Goal: Find specific page/section: Find specific page/section

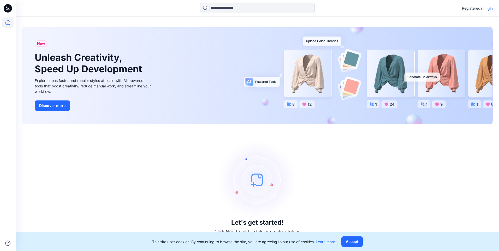
click at [7, 10] on icon at bounding box center [7, 9] width 2 height 0
click at [8, 9] on icon at bounding box center [9, 8] width 2 height 0
click at [8, 20] on icon at bounding box center [7, 22] width 11 height 11
click at [10, 10] on icon at bounding box center [8, 8] width 8 height 8
click at [490, 10] on p "Login" at bounding box center [487, 8] width 9 height 5
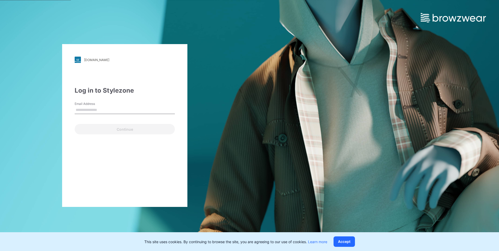
click at [127, 109] on input "Email Address" at bounding box center [125, 110] width 100 height 8
type input "**********"
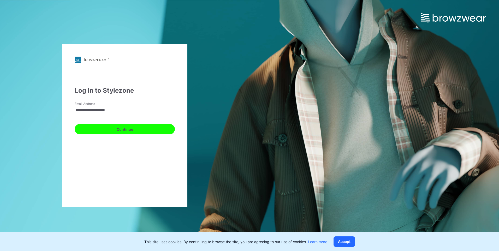
click at [121, 131] on button "Continue" at bounding box center [125, 129] width 100 height 10
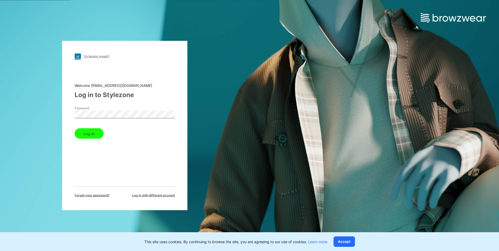
click at [75, 128] on button "Log in" at bounding box center [89, 133] width 29 height 10
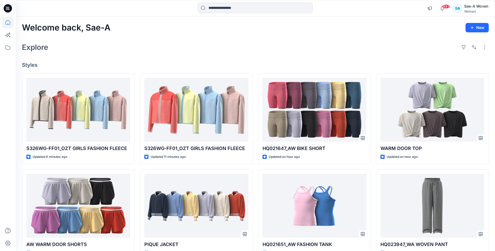
click at [8, 10] on icon at bounding box center [8, 8] width 8 height 17
click at [9, 22] on icon at bounding box center [7, 22] width 11 height 11
click at [8, 7] on icon at bounding box center [8, 7] width 3 height 0
click at [14, 102] on div at bounding box center [8, 125] width 16 height 251
click at [10, 10] on icon at bounding box center [8, 8] width 8 height 8
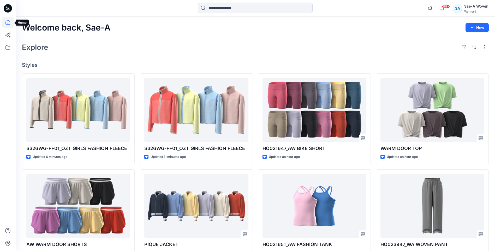
click at [8, 23] on icon at bounding box center [7, 22] width 11 height 11
click at [7, 48] on icon at bounding box center [7, 47] width 11 height 11
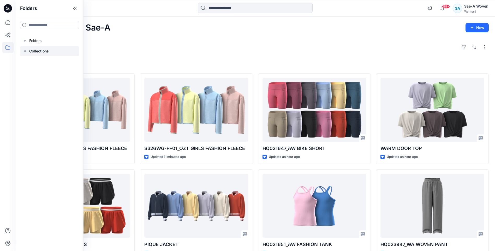
click at [38, 50] on p "Collections" at bounding box center [39, 51] width 20 height 6
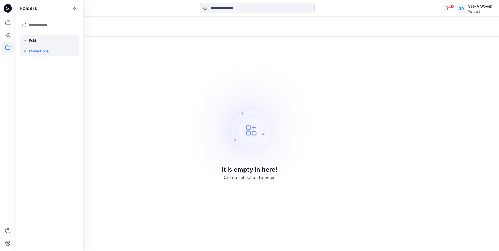
click at [39, 43] on div at bounding box center [50, 41] width 60 height 10
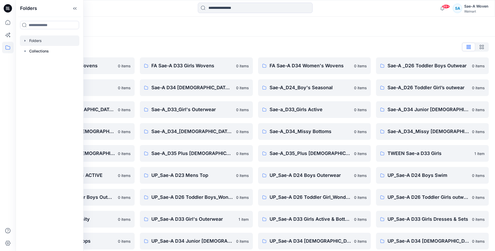
click at [10, 8] on icon at bounding box center [8, 8] width 8 height 8
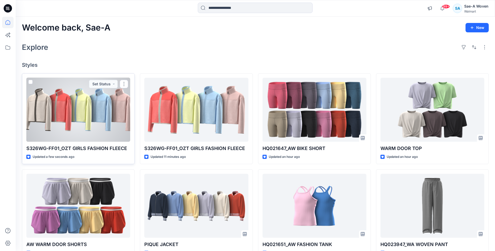
click at [69, 107] on div at bounding box center [78, 110] width 104 height 64
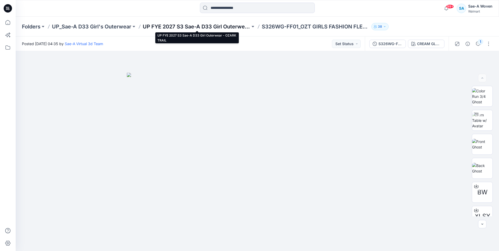
click at [212, 28] on p "UP FYE 2027 S3 Sae-A D33 Girl Outerwear - OZARK TRAIL" at bounding box center [197, 26] width 108 height 7
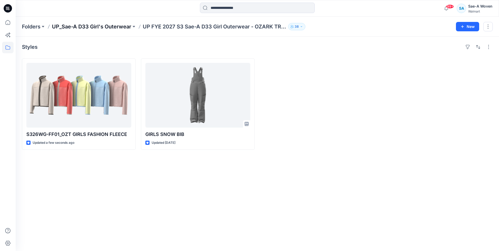
click at [105, 28] on p "UP_Sae-A D33 Girl's Outerwear" at bounding box center [91, 26] width 79 height 7
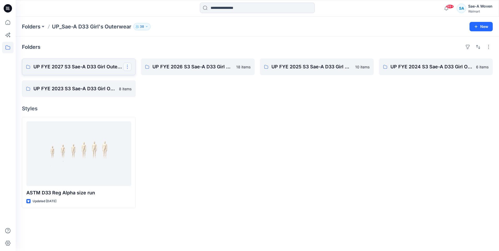
click at [129, 70] on button "button" at bounding box center [127, 67] width 8 height 8
click at [104, 69] on p "UP FYE 2027 S3 Sae-A D33 Girl Outerwear - OZARK TRAIL" at bounding box center [78, 66] width 90 height 7
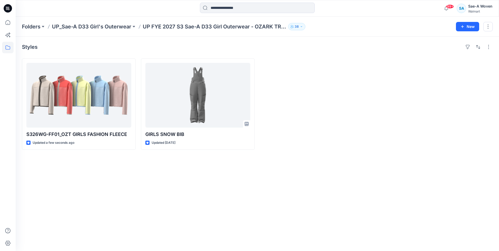
click at [300, 29] on button "38" at bounding box center [296, 26] width 17 height 7
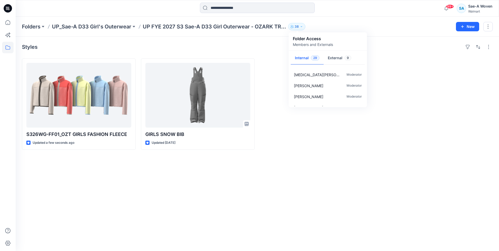
scroll to position [279, 0]
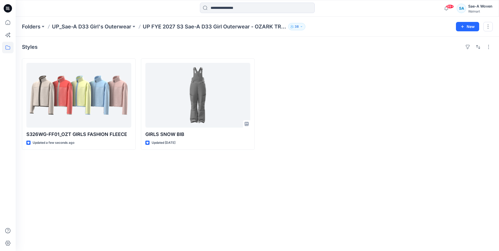
click at [354, 134] on div at bounding box center [317, 103] width 114 height 91
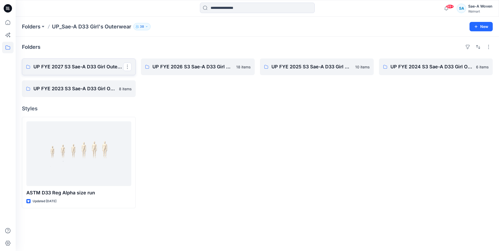
click at [111, 70] on link "UP FYE 2027 S3 Sae-A D33 Girl Outerwear - OZARK TRAIL" at bounding box center [79, 66] width 114 height 17
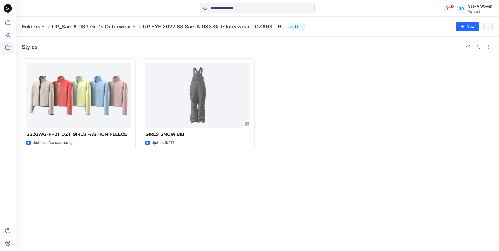
click at [489, 25] on button "button" at bounding box center [487, 26] width 9 height 9
click at [299, 28] on p "38" at bounding box center [297, 27] width 4 height 6
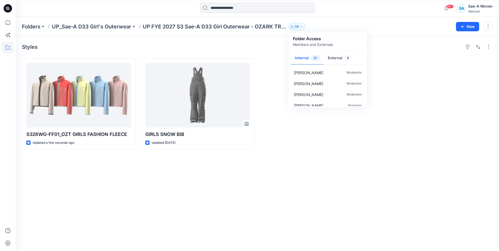
click at [367, 158] on div "Styles S326WG-FF01_OZT GIRLS FASHION FLEECE Updated a few seconds ago GIRLS SNO…" at bounding box center [257, 144] width 483 height 215
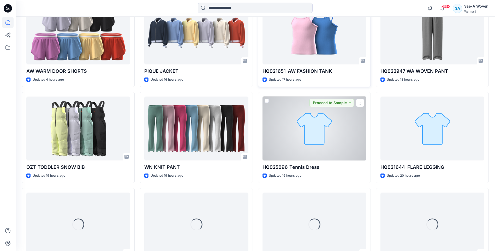
scroll to position [182, 0]
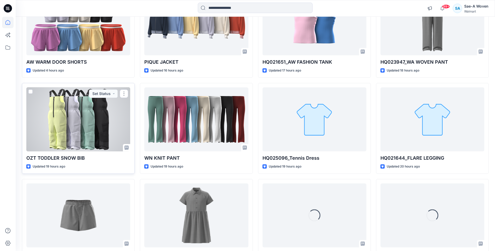
click at [82, 129] on div at bounding box center [78, 119] width 104 height 64
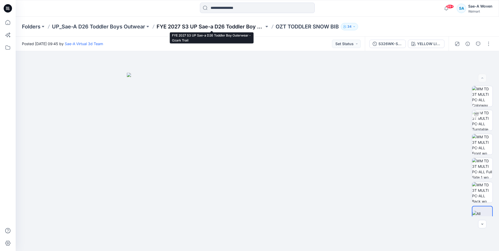
click at [209, 27] on p "FYE 2027 S3 UP Sae-a D26 Toddler Boy Outerwear - Ozark Trail" at bounding box center [211, 26] width 108 height 7
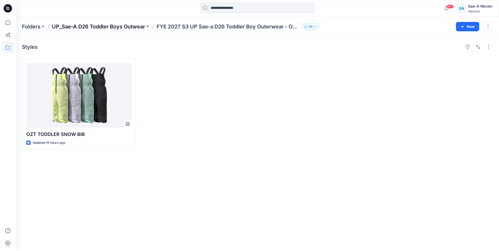
click at [132, 27] on p "UP_Sae-A D26 Toddler Boys Outwear" at bounding box center [98, 26] width 93 height 7
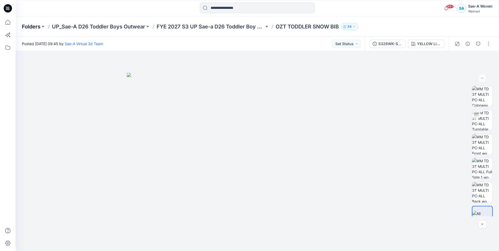
click at [34, 25] on p "Folders" at bounding box center [31, 26] width 19 height 7
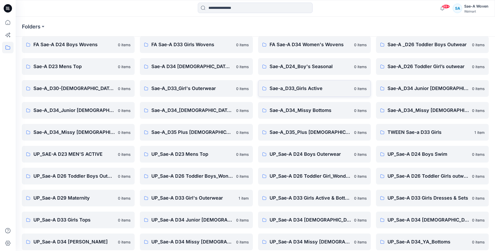
scroll to position [49, 0]
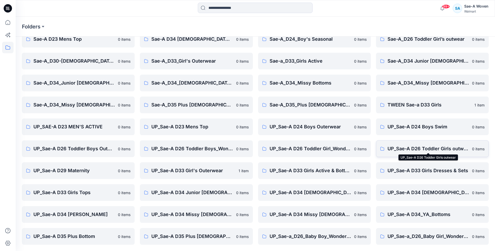
click at [442, 149] on p "UP_Sae-A D26 Toddler Girls outwear" at bounding box center [428, 148] width 81 height 7
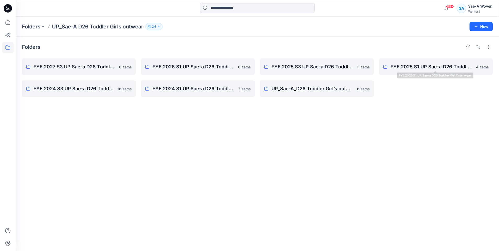
click at [431, 187] on div "Folders FYE 2027 S3 UP Sae-a D26 Toddler Girl Outerwear - Ozark Trail 0 items F…" at bounding box center [257, 144] width 483 height 215
click at [38, 29] on p "Folders" at bounding box center [31, 26] width 19 height 7
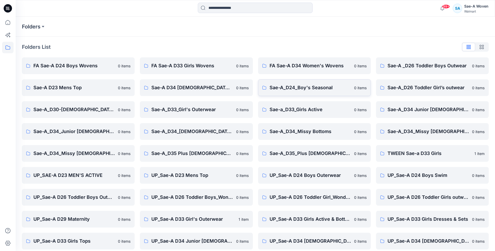
click at [300, 89] on p "Sae-A_D24_Boy's Seasonal" at bounding box center [310, 87] width 81 height 7
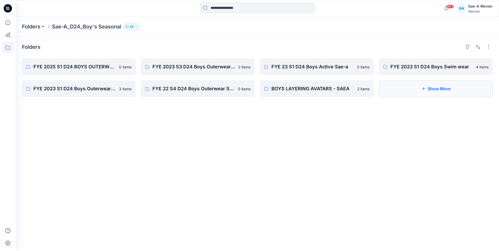
click at [414, 93] on button "Show More" at bounding box center [436, 88] width 114 height 17
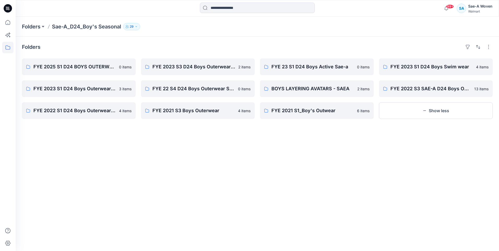
drag, startPoint x: 370, startPoint y: 181, endPoint x: 381, endPoint y: 180, distance: 10.8
click at [370, 181] on div "Folders FYE 2025 S1 D24 BOYS OUTERWEAR 0 items FYE 2023 S1 D24 Boys Outerwear S…" at bounding box center [257, 144] width 483 height 215
click at [386, 208] on div "Folders FYE 2025 S1 D24 BOYS OUTERWEAR 0 items FYE 2023 S1 D24 Boys Outerwear S…" at bounding box center [257, 144] width 483 height 215
drag, startPoint x: 370, startPoint y: 195, endPoint x: 495, endPoint y: 149, distance: 133.1
click at [375, 190] on div "Folders FYE 2025 S1 D24 BOYS OUTERWEAR 0 items FYE 2023 S1 D24 Boys Outerwear S…" at bounding box center [257, 144] width 483 height 215
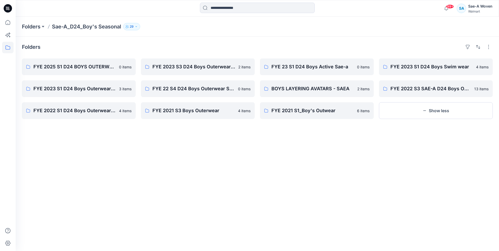
drag, startPoint x: 279, startPoint y: 193, endPoint x: 297, endPoint y: 197, distance: 18.1
click at [279, 193] on div "Folders FYE 2025 S1 D24 BOYS OUTERWEAR 0 items FYE 2023 S1 D24 Boys Outerwear S…" at bounding box center [257, 144] width 483 height 215
